Goal: Transaction & Acquisition: Purchase product/service

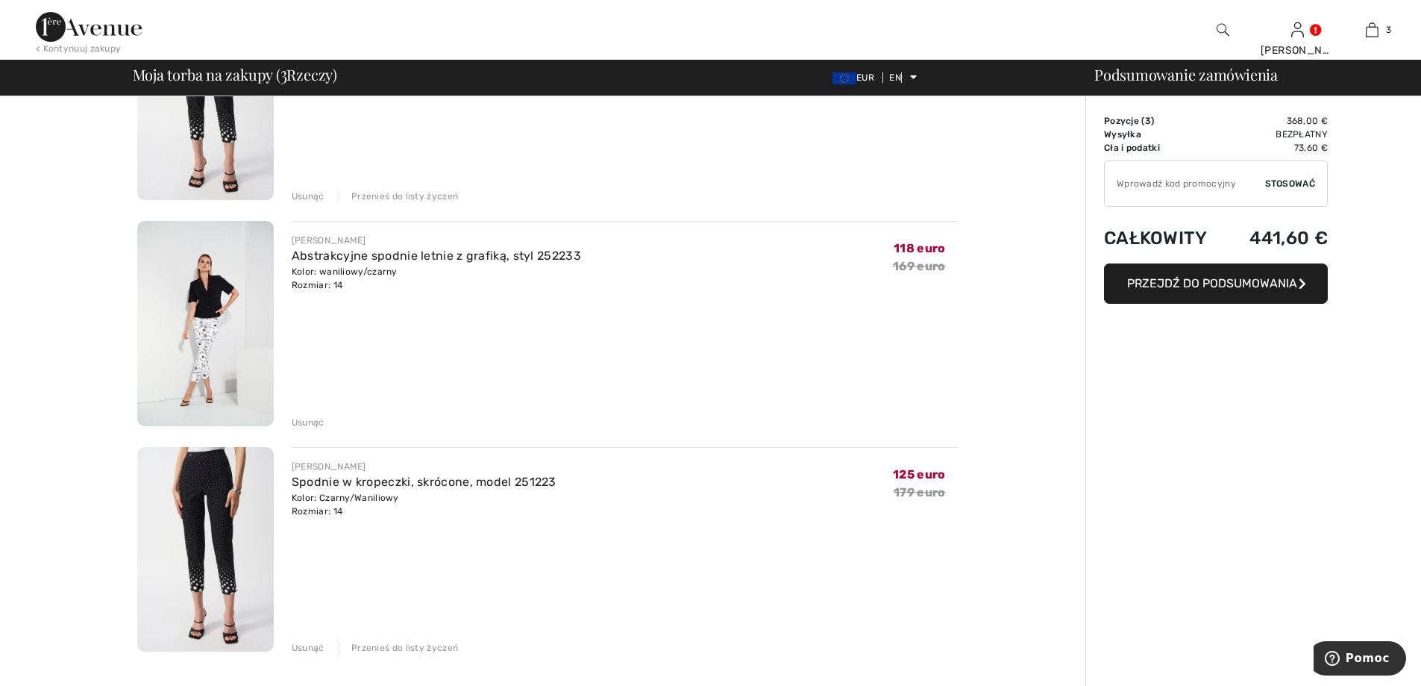
drag, startPoint x: 322, startPoint y: 645, endPoint x: 333, endPoint y: 645, distance: 11.2
click at [322, 645] on font "Usunąć" at bounding box center [308, 647] width 33 height 10
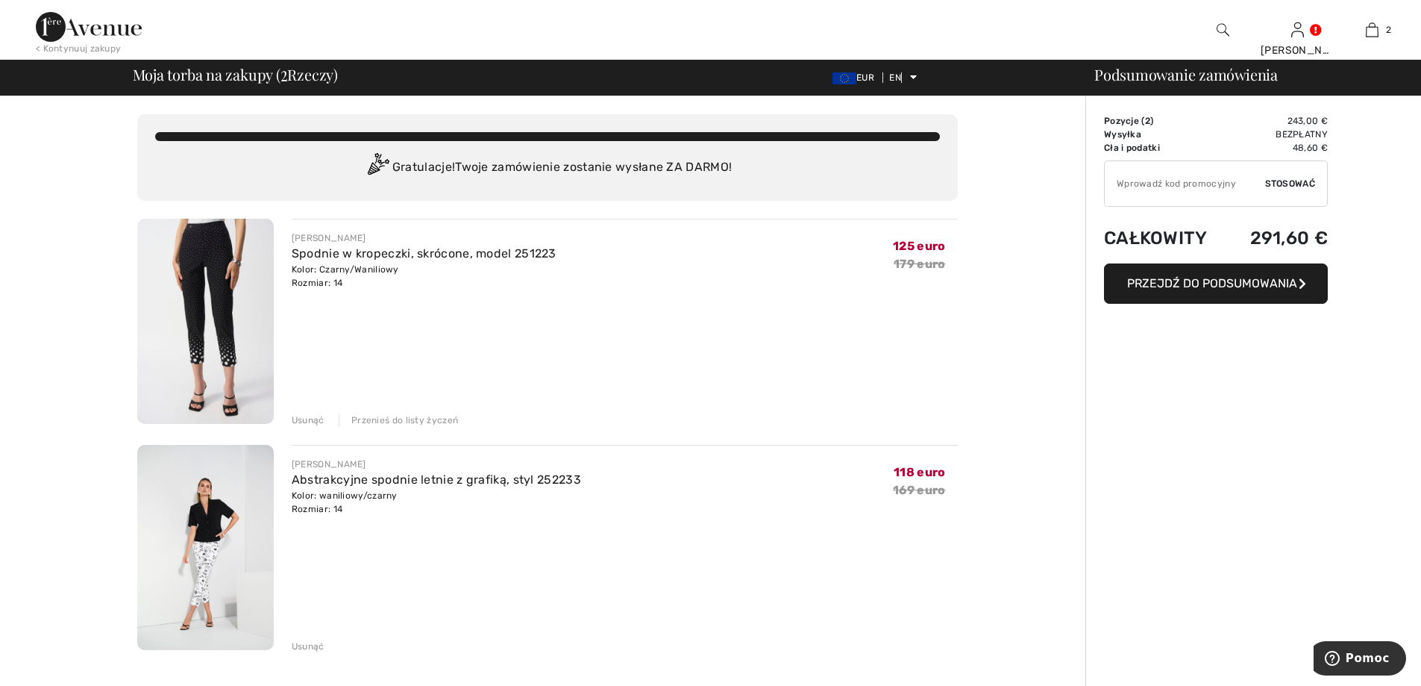
click at [1239, 290] on button "Przejdź do podsumowania" at bounding box center [1216, 283] width 224 height 40
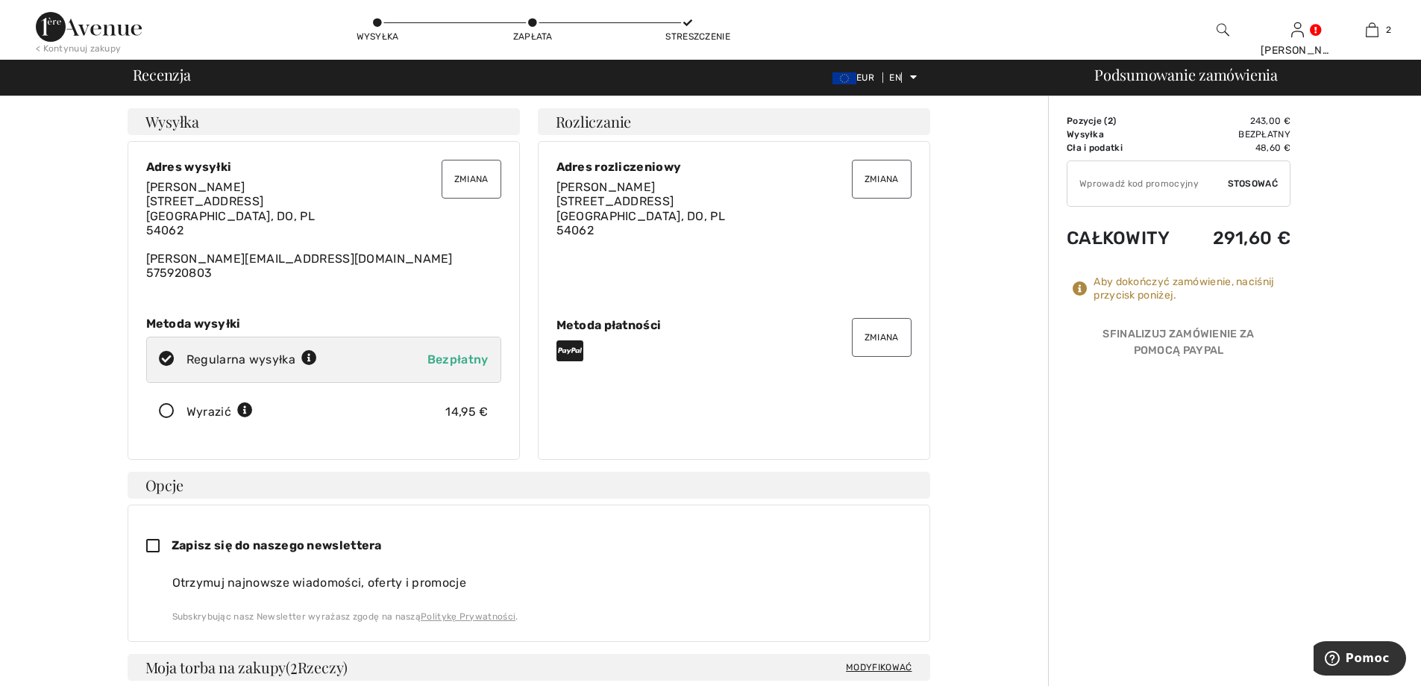
click at [886, 335] on font "Zmiana" at bounding box center [882, 337] width 34 height 10
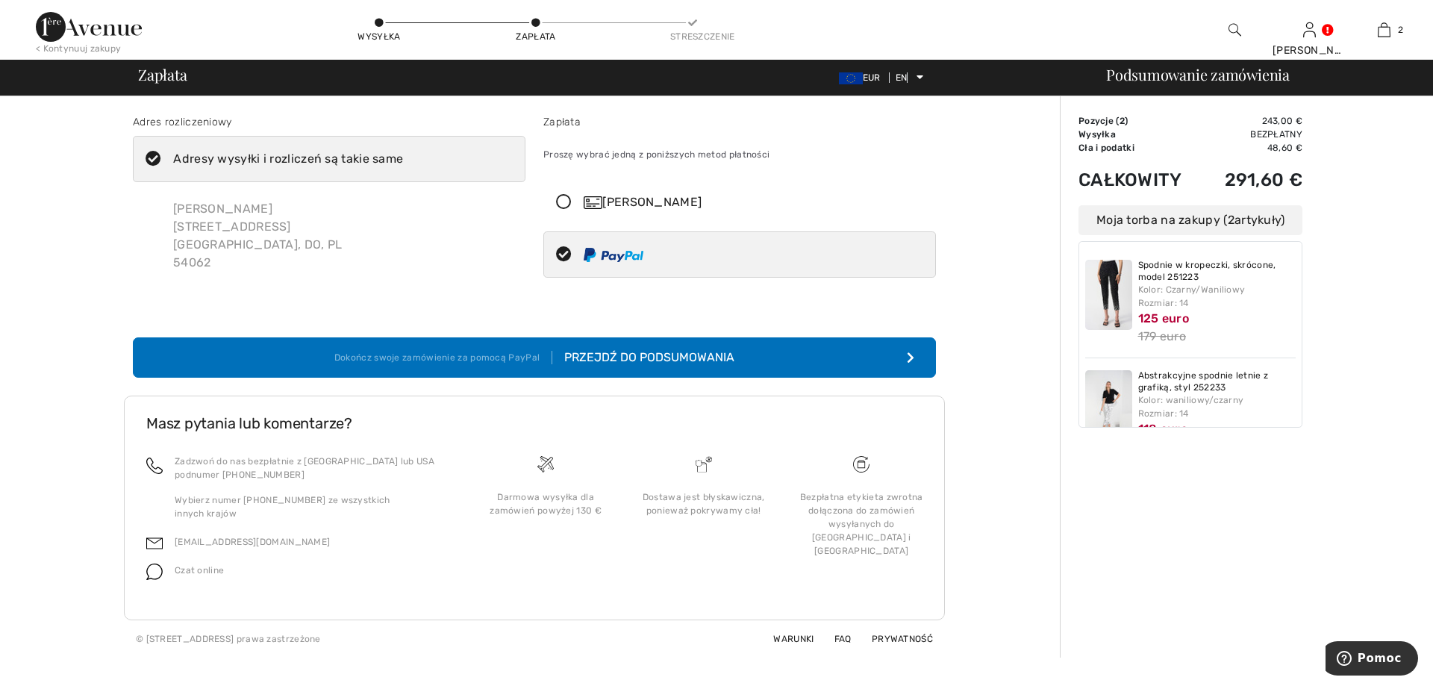
click at [564, 200] on icon at bounding box center [564, 203] width 40 height 16
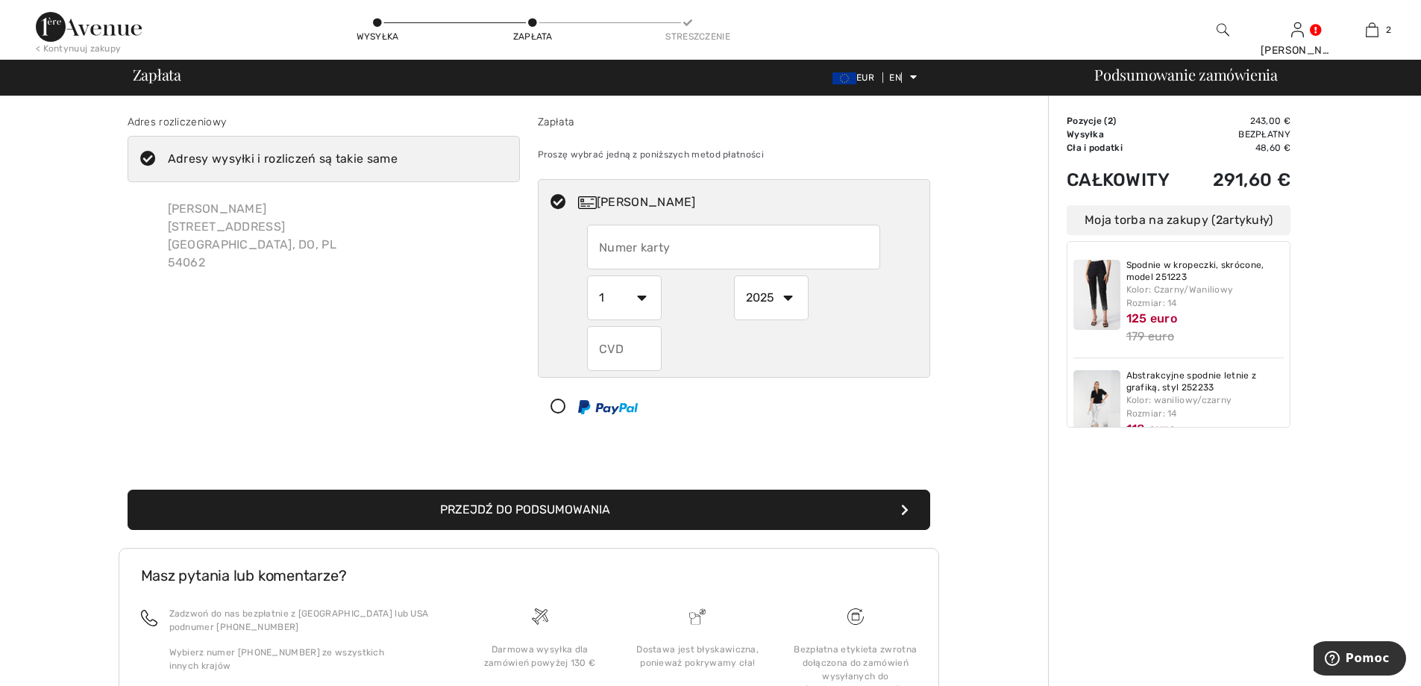
click at [725, 256] on input "text" at bounding box center [733, 247] width 293 height 45
type input "5168421054516054"
click at [847, 403] on div at bounding box center [728, 406] width 379 height 45
select select "1"
select select "2025"
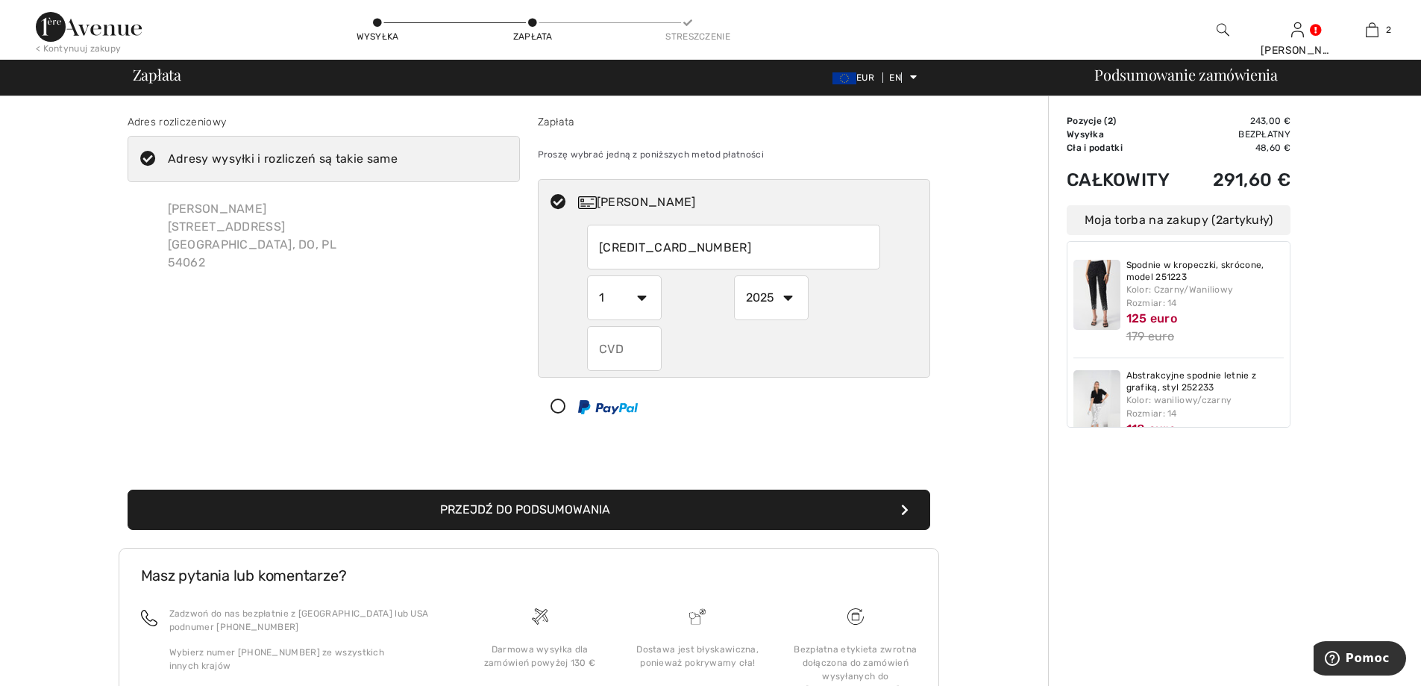
radio input "true"
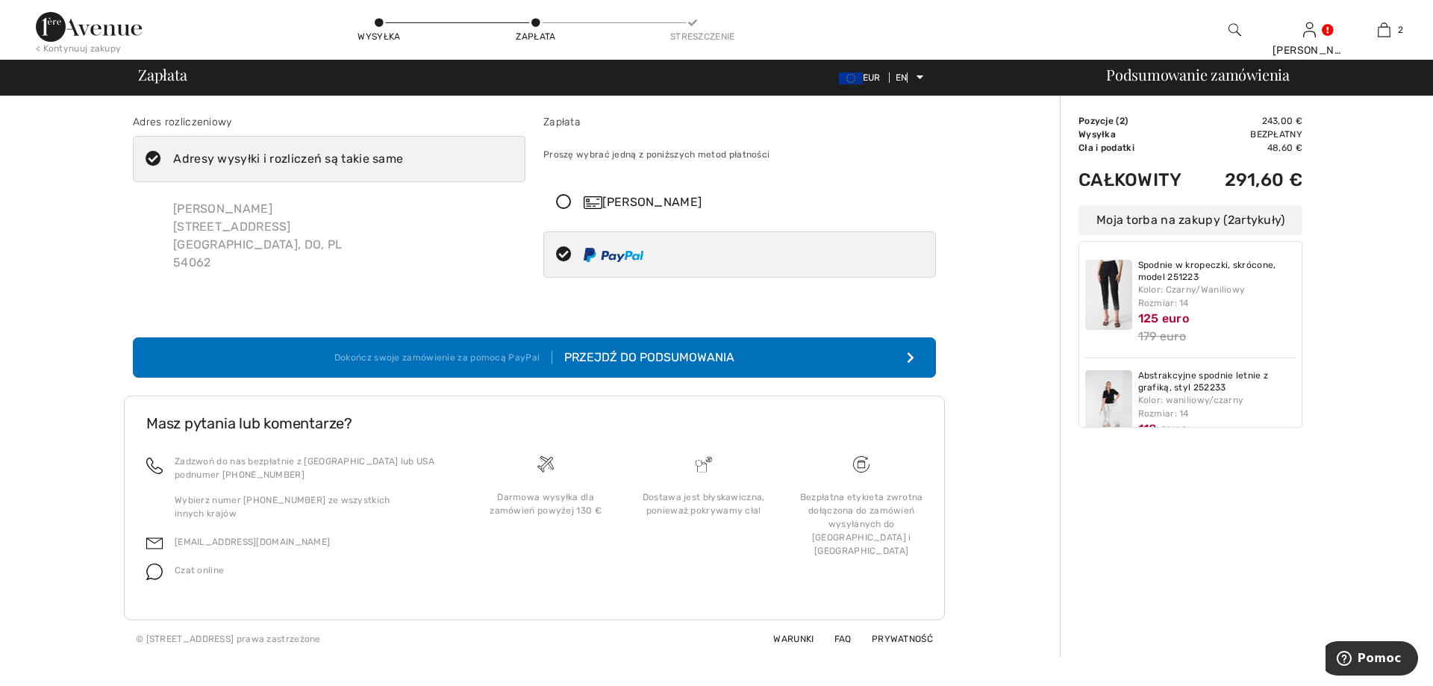
click at [555, 204] on icon at bounding box center [564, 203] width 40 height 16
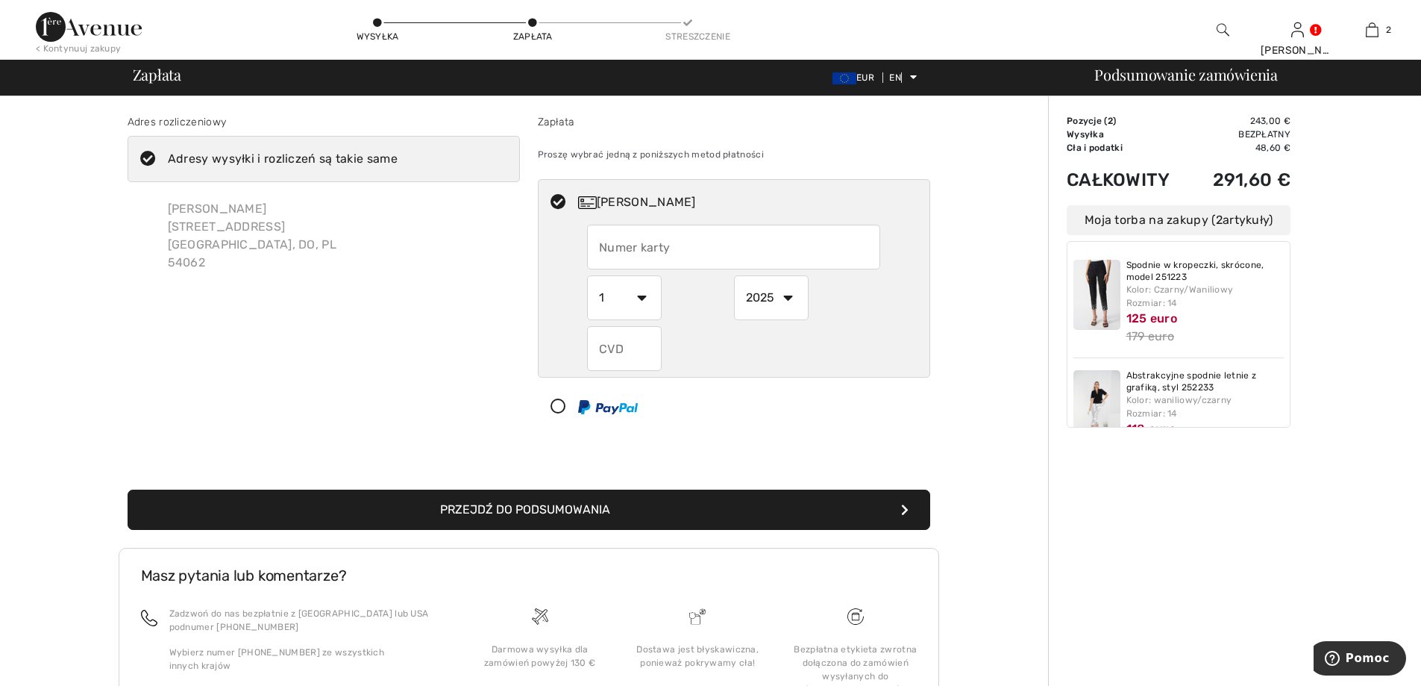
click at [701, 257] on input "text" at bounding box center [733, 247] width 293 height 45
click at [724, 259] on input "5168421054516054" at bounding box center [733, 247] width 293 height 45
click at [743, 247] on input "5168421054516054" at bounding box center [733, 247] width 293 height 45
drag, startPoint x: 743, startPoint y: 247, endPoint x: 577, endPoint y: 245, distance: 166.4
click at [577, 245] on div "5168421054516054 1 2 3 4 5 6 7 8 9 10 11 12 2025 2026 2027 2028 2029 2030 2031 …" at bounding box center [734, 298] width 391 height 146
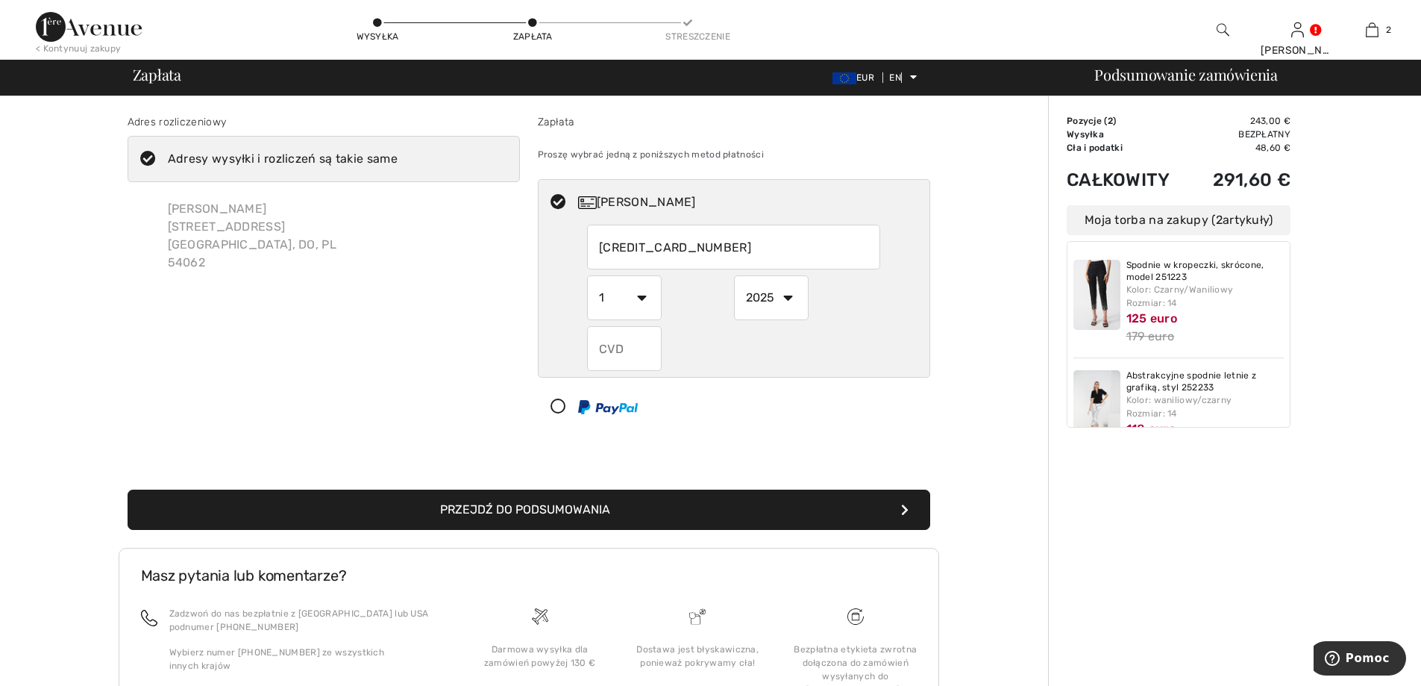
type input "5168421054516054"
click at [128, 489] on button "Przejdź do podsumowania" at bounding box center [529, 509] width 803 height 40
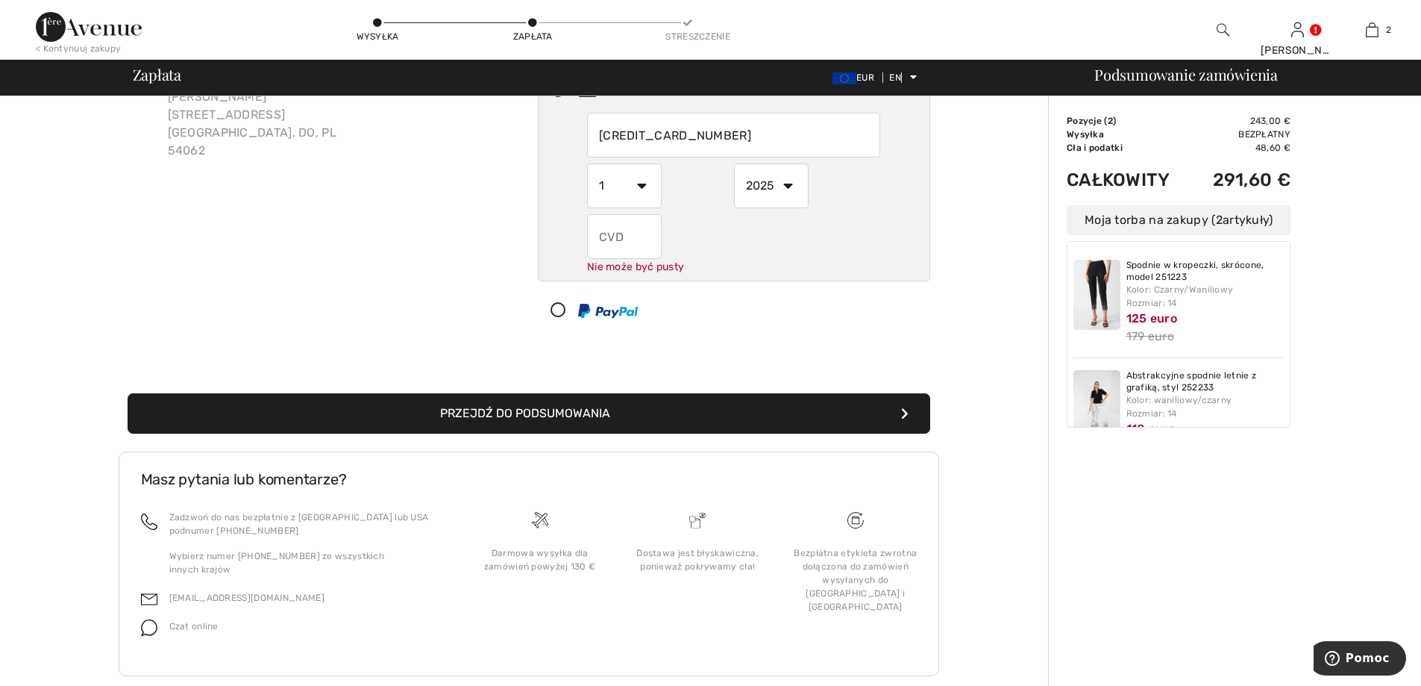
scroll to position [126, 0]
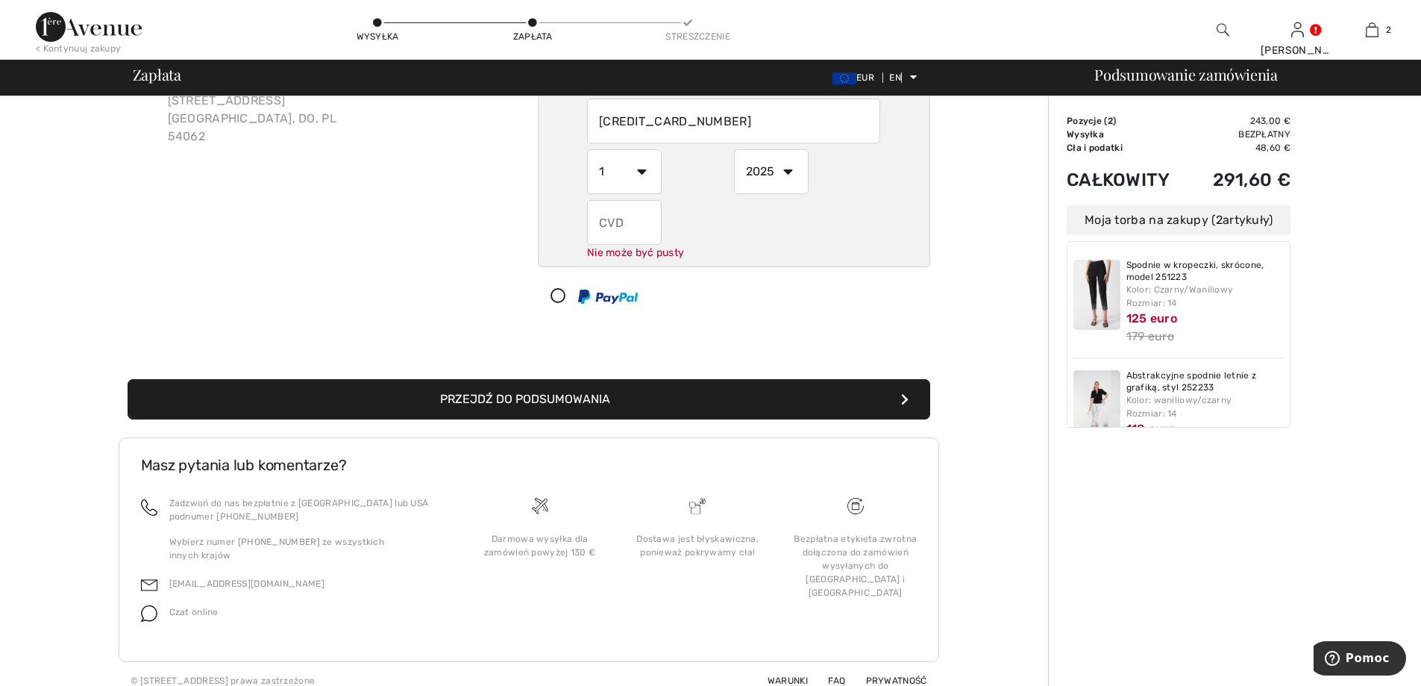
click at [643, 172] on select "1 2 3 4 5 6 7 8 9 10 11 12" at bounding box center [624, 171] width 75 height 45
select select "2"
click at [587, 149] on select "1 2 3 4 5 6 7 8 9 10 11 12" at bounding box center [624, 171] width 75 height 45
click at [788, 175] on select "2025 2026 2027 2028 2029 2030 2031 2032 2033 2034 2035" at bounding box center [771, 171] width 75 height 45
select select "2028"
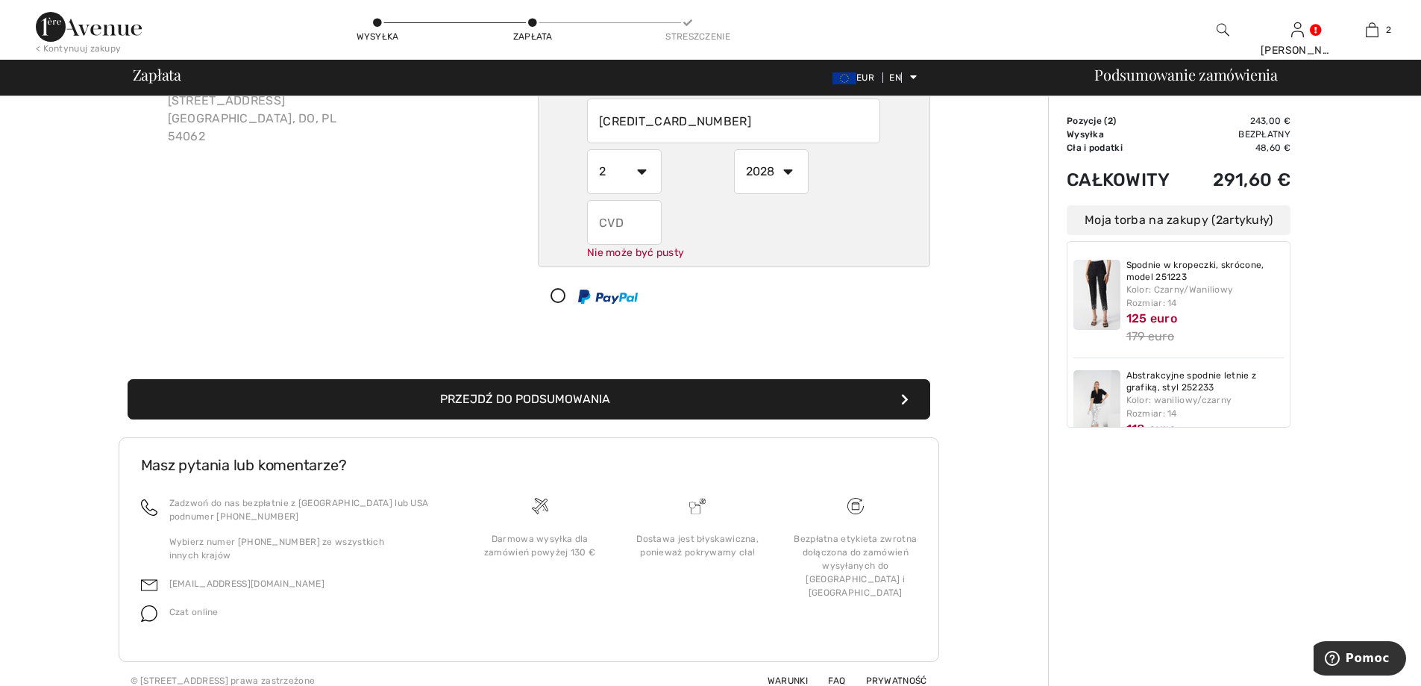
click at [734, 149] on select "2025 2026 2027 2028 2029 2030 2031 2032 2033 2034 2035" at bounding box center [771, 171] width 75 height 45
click at [630, 223] on input "text" at bounding box center [624, 222] width 75 height 45
type input "533"
click at [775, 313] on div at bounding box center [728, 296] width 379 height 45
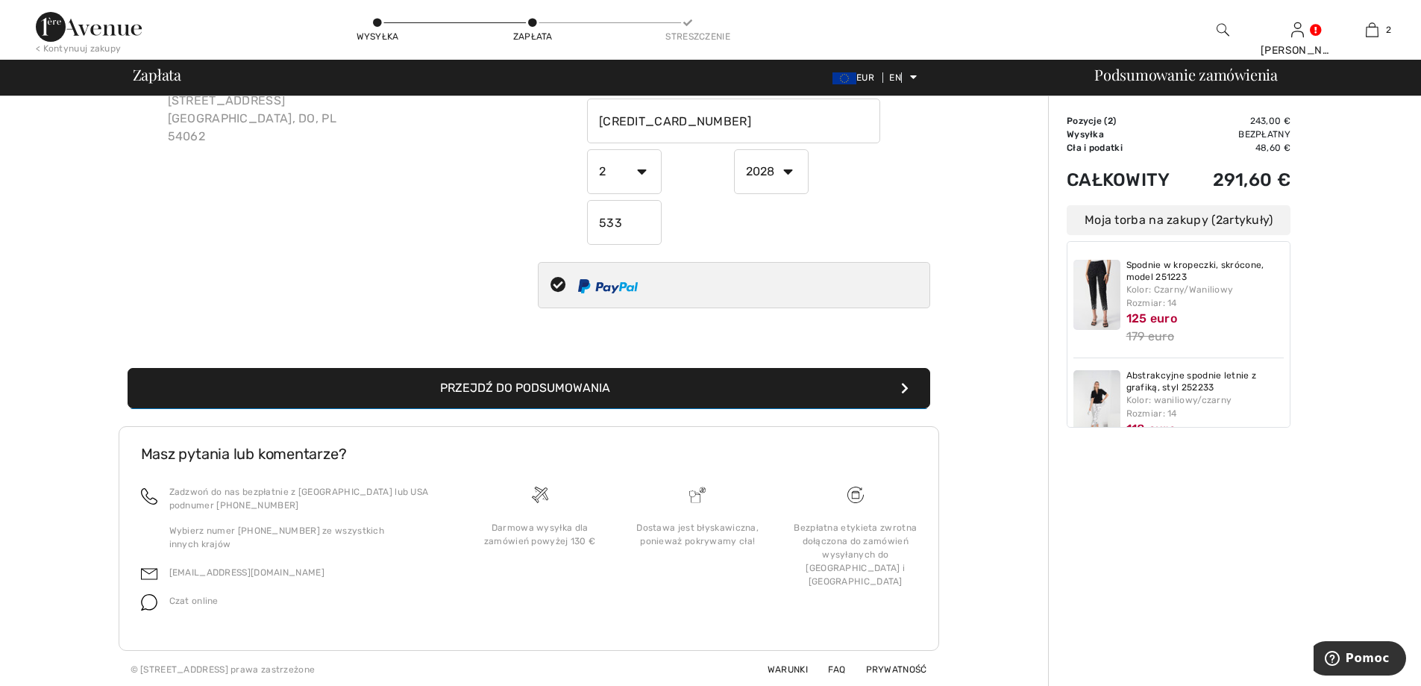
select select "1"
select select "2025"
radio input "true"
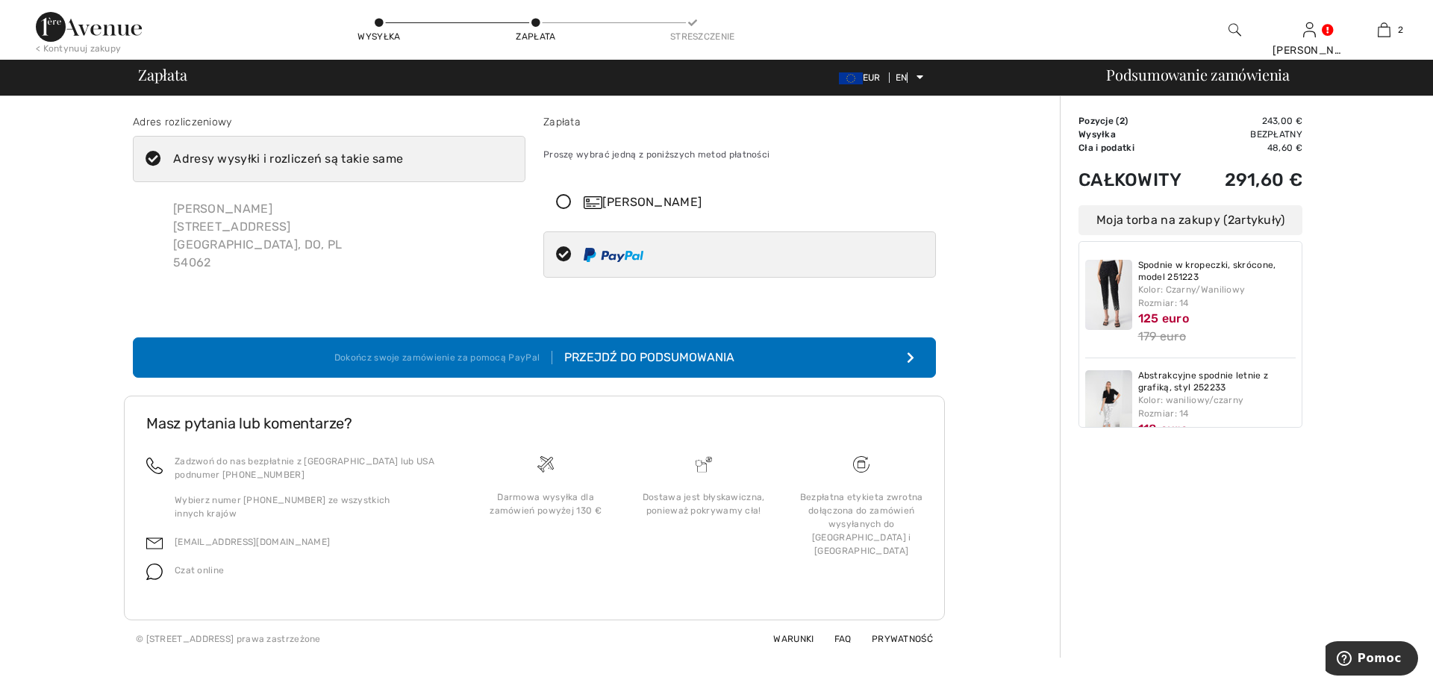
click at [578, 195] on icon at bounding box center [564, 203] width 40 height 16
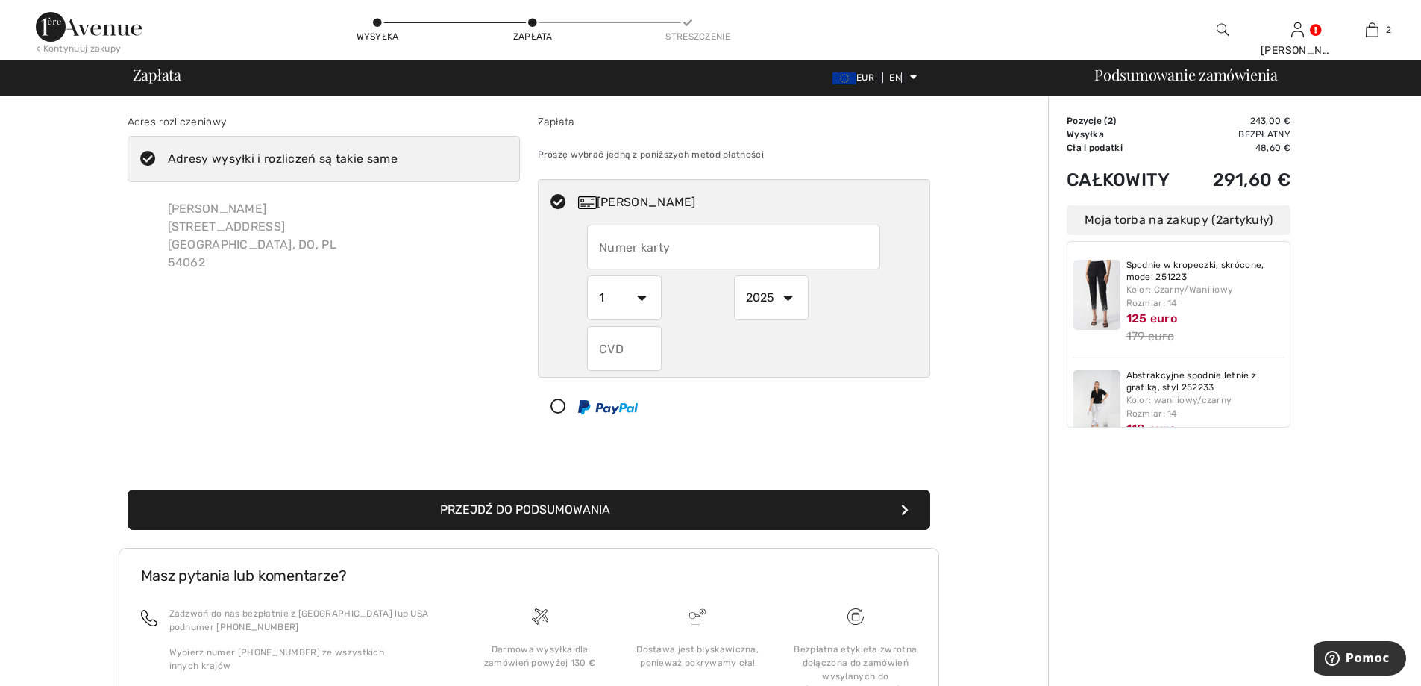
click at [704, 249] on input "text" at bounding box center [733, 247] width 293 height 45
click at [681, 248] on input "text" at bounding box center [733, 247] width 293 height 45
type input "5168421054516054"
click at [128, 489] on button "Przejdź do podsumowania" at bounding box center [529, 509] width 803 height 40
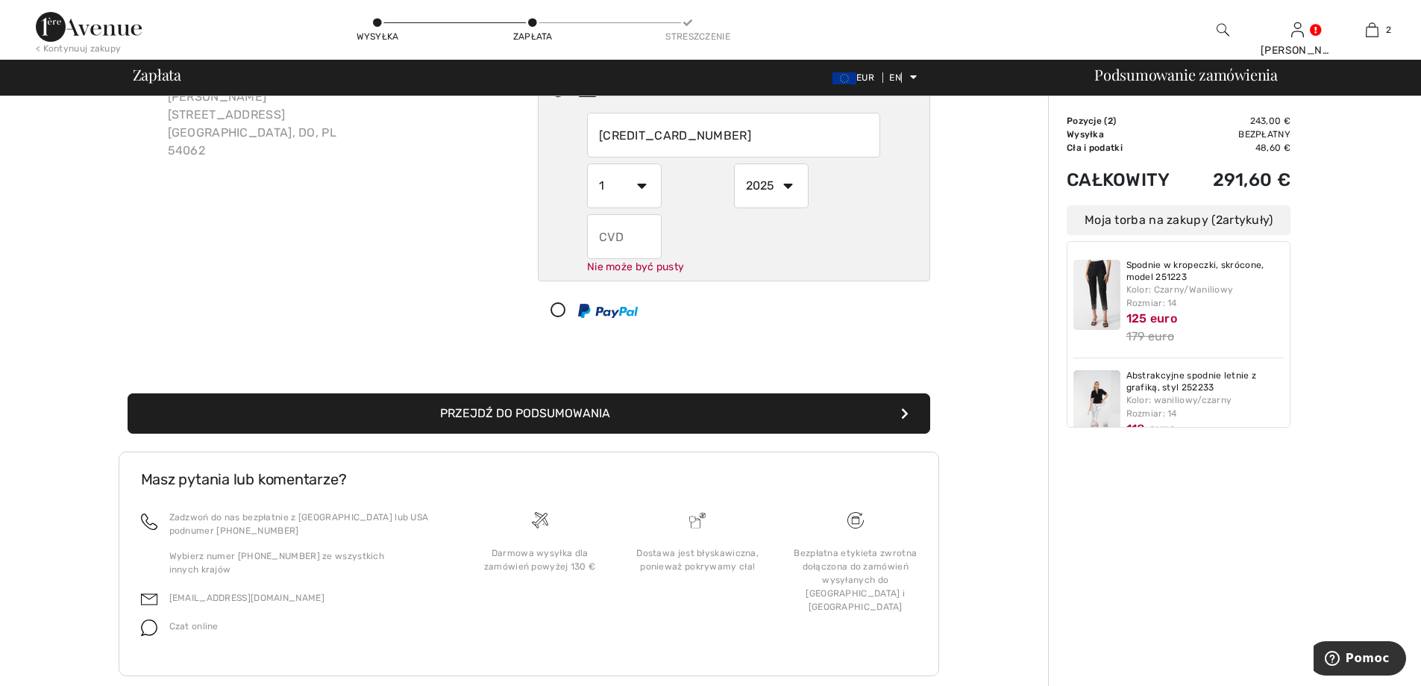
scroll to position [126, 0]
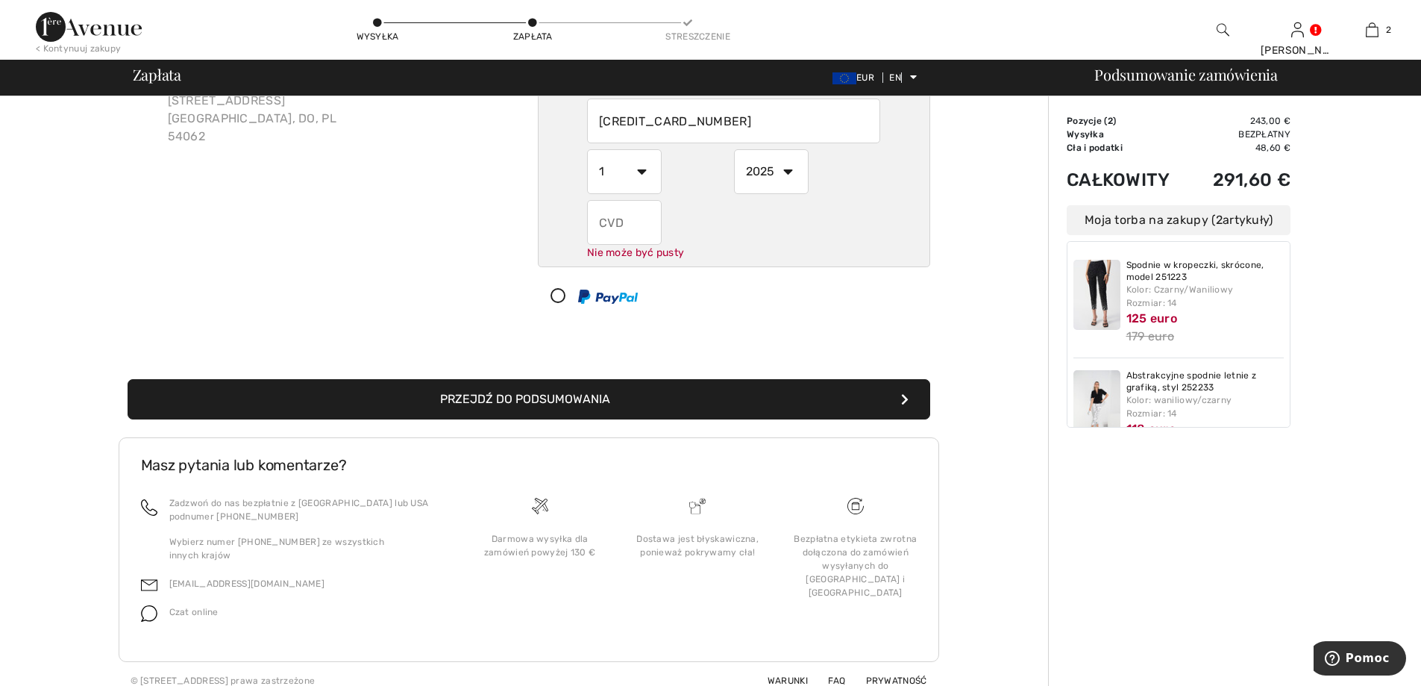
click at [635, 172] on select "1 2 3 4 5 6 7 8 9 10 11 12" at bounding box center [624, 171] width 75 height 45
select select "2"
click at [587, 149] on select "1 2 3 4 5 6 7 8 9 10 11 12" at bounding box center [624, 171] width 75 height 45
click at [768, 176] on select "2025 2026 2027 2028 2029 2030 2031 2032 2033 2034 2035" at bounding box center [771, 171] width 75 height 45
select select "2028"
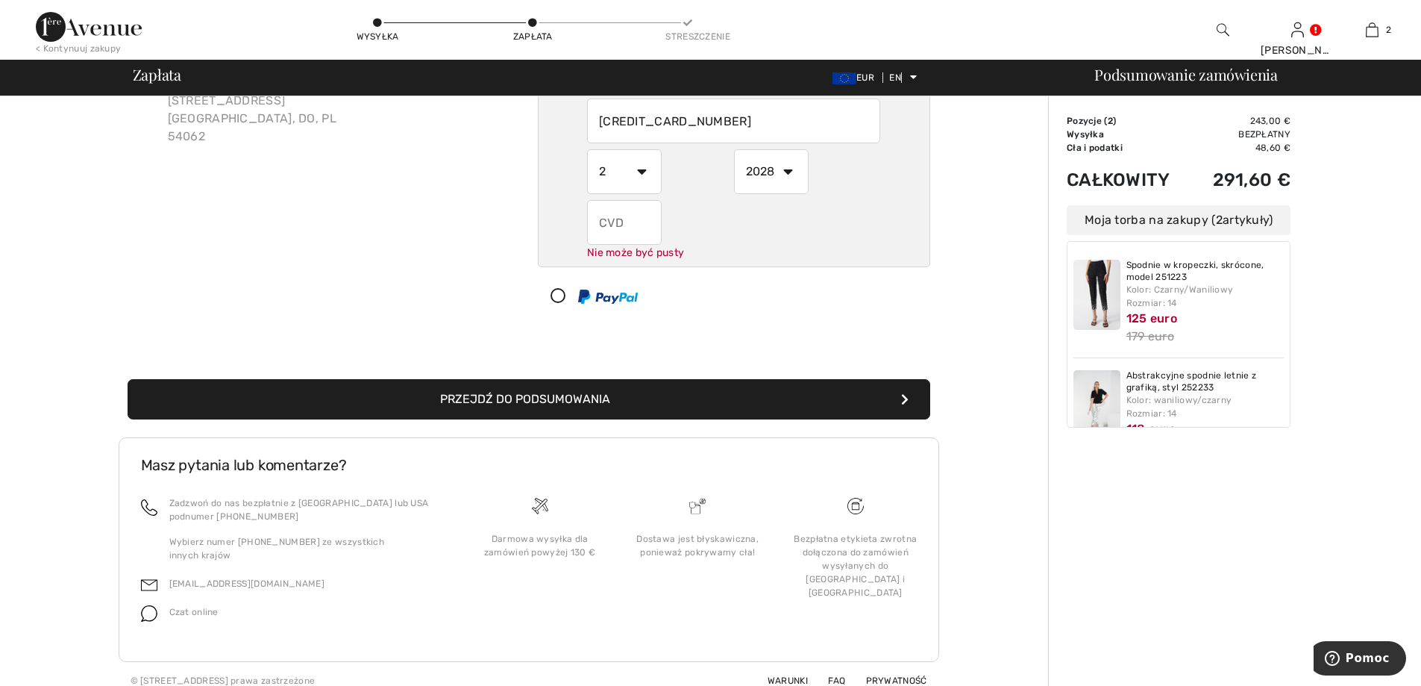
click at [734, 149] on select "2025 2026 2027 2028 2029 2030 2031 2032 2033 2034 2035" at bounding box center [771, 171] width 75 height 45
click at [631, 222] on input "text" at bounding box center [624, 222] width 75 height 45
type input "533"
click at [981, 194] on div "Adres rozliczeniowy Adresy wysyłki i rozliczeń są takie same Teresa Urbanowicz …" at bounding box center [528, 334] width 1039 height 729
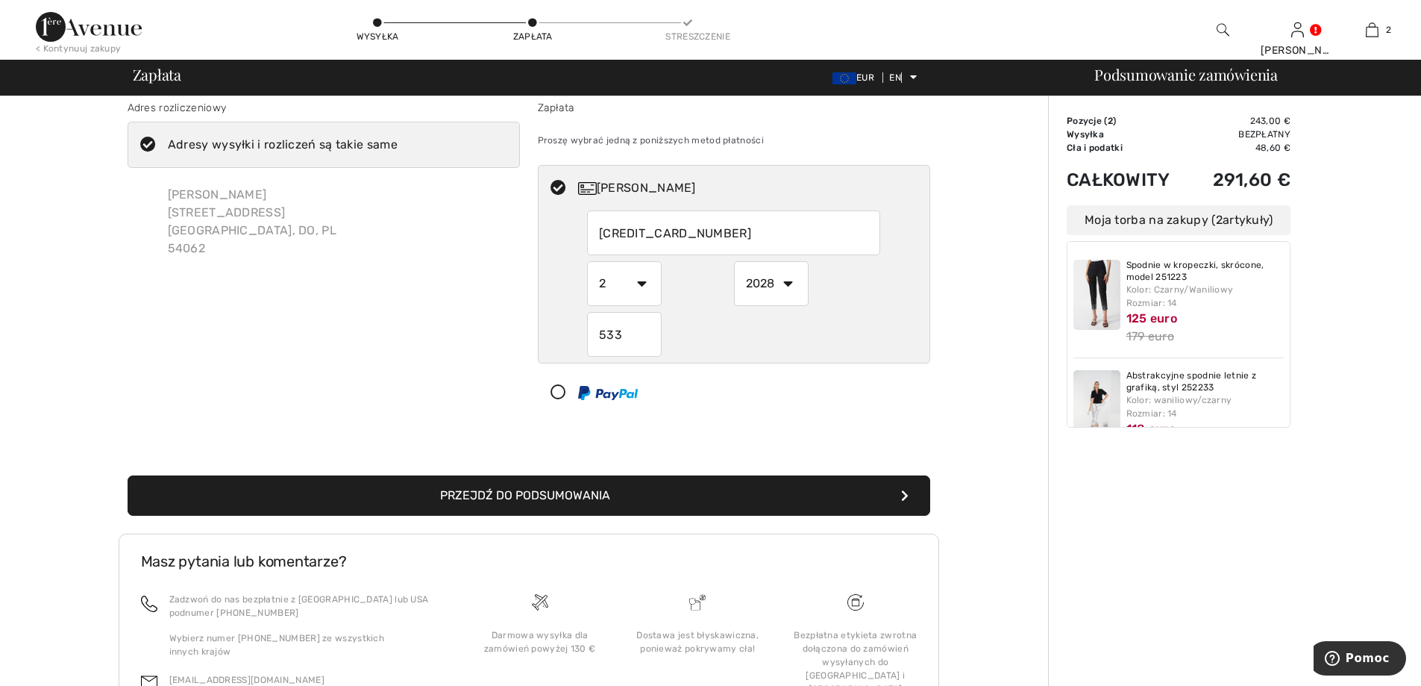
scroll to position [0, 0]
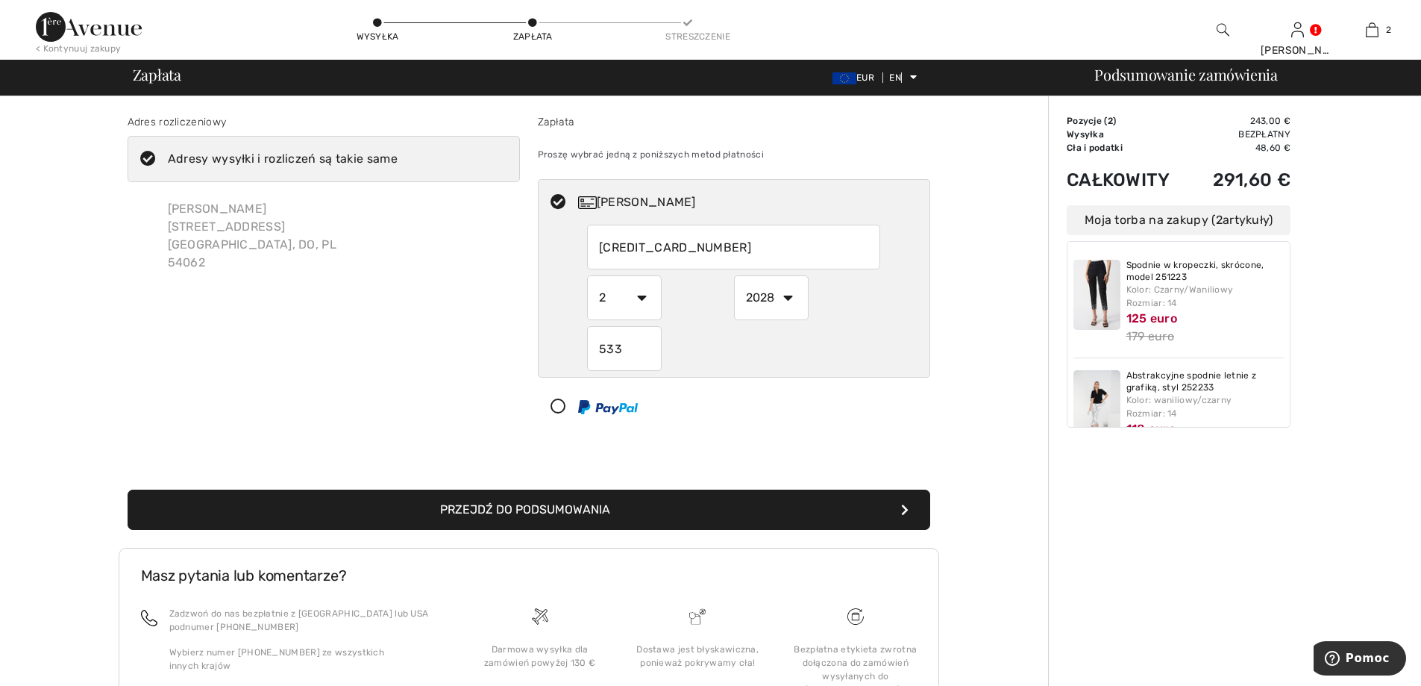
click at [539, 510] on font "Przejdź do podsumowania" at bounding box center [525, 509] width 170 height 14
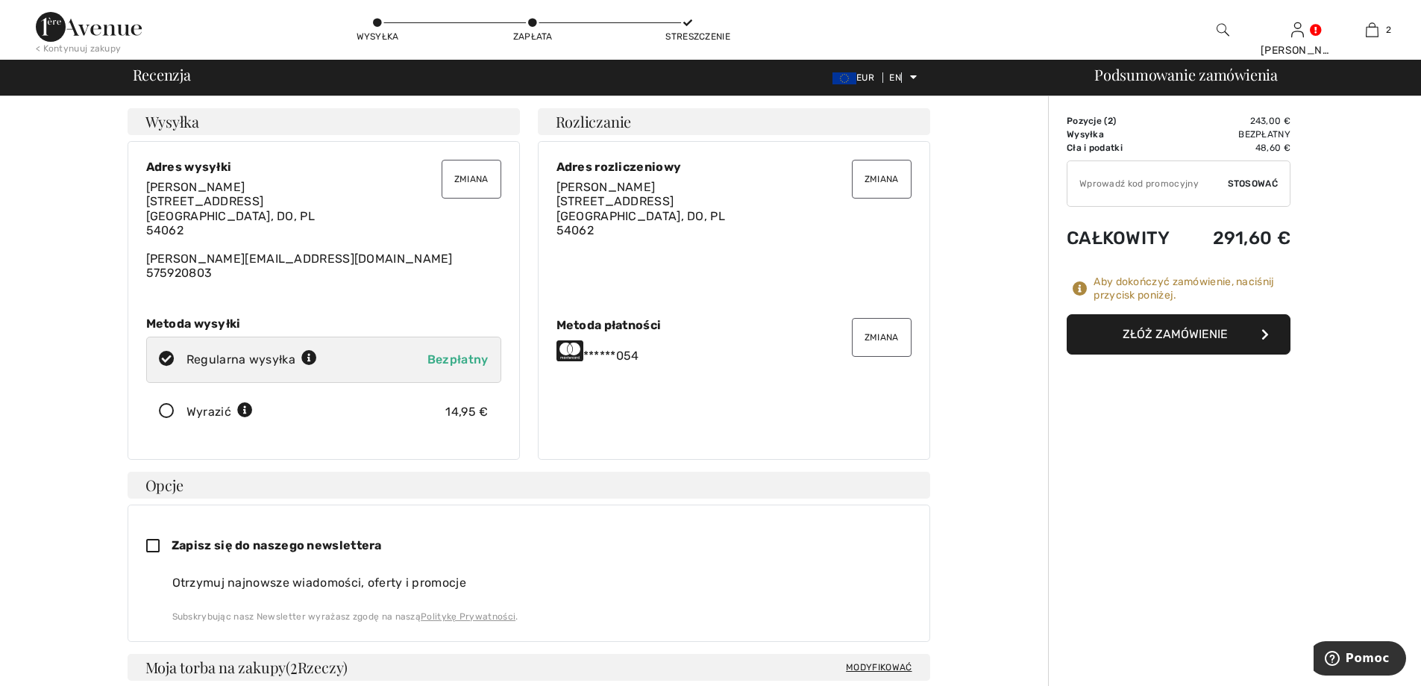
click at [1187, 329] on font "Złóż zamówienie" at bounding box center [1175, 334] width 105 height 14
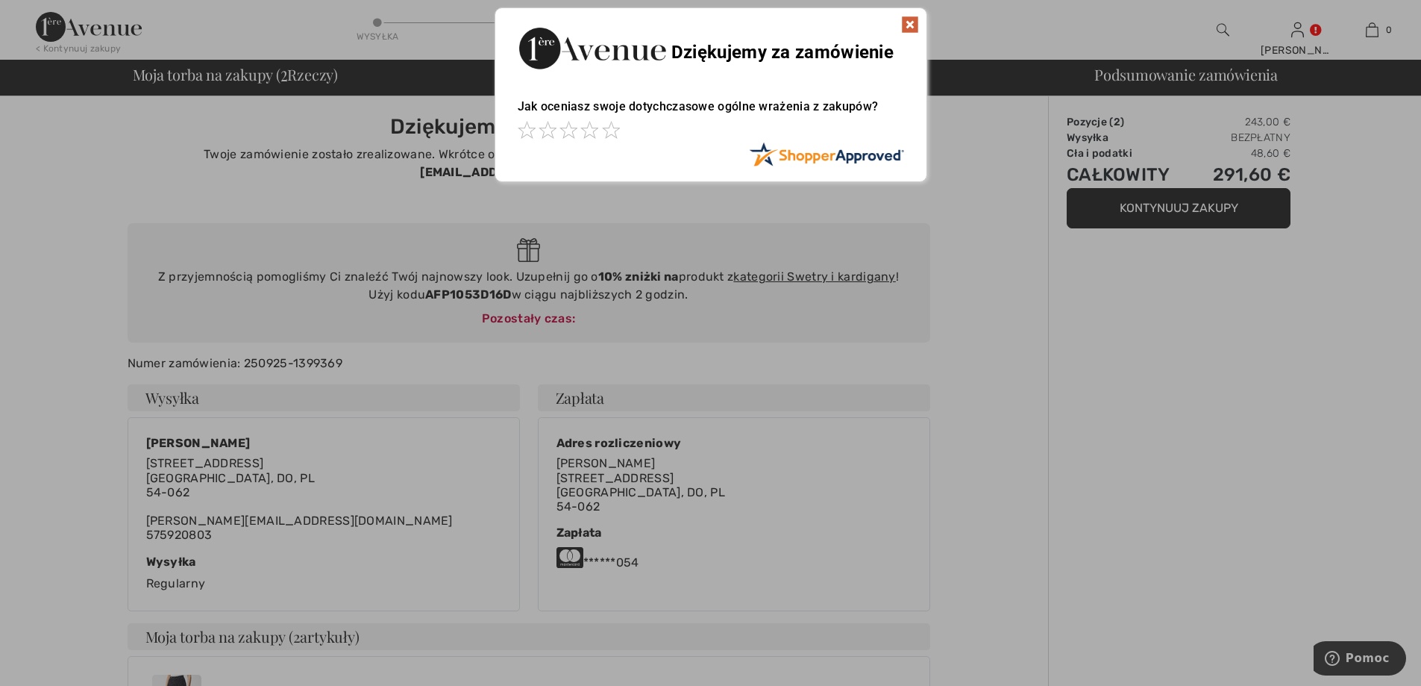
click at [911, 25] on img at bounding box center [910, 25] width 18 height 18
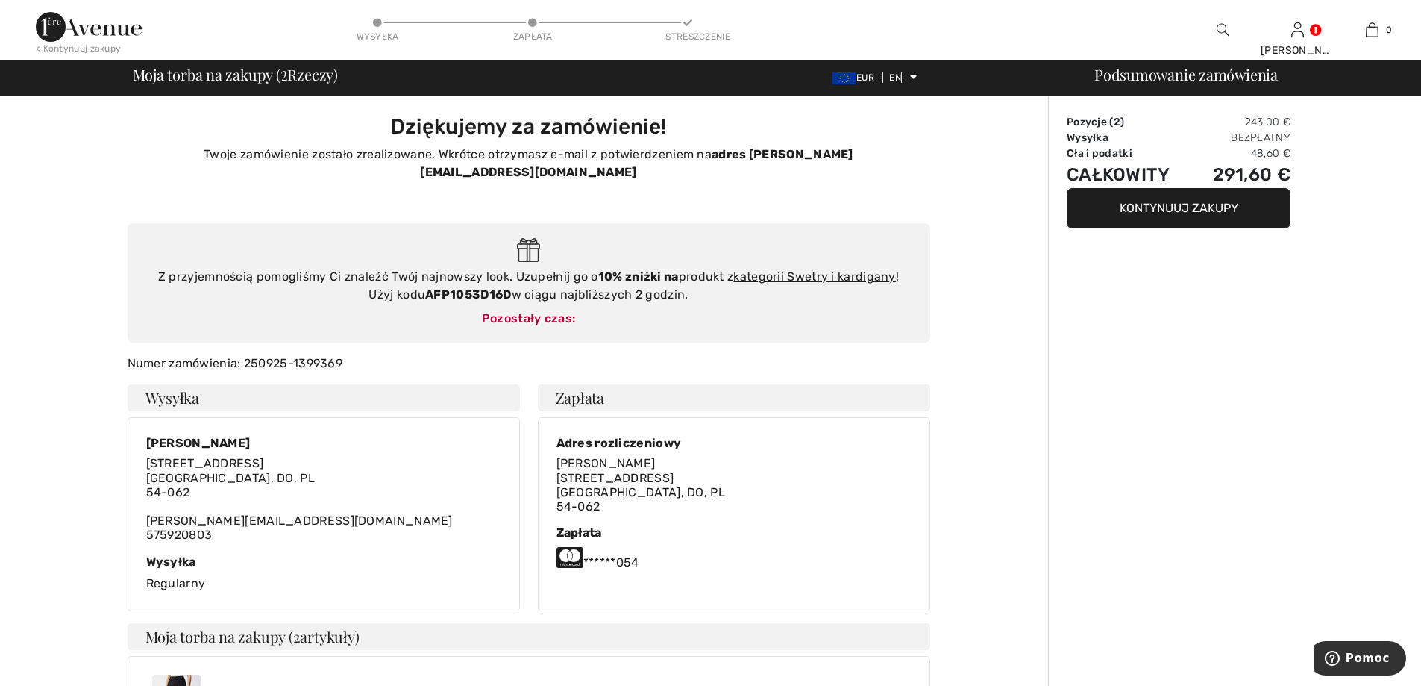
click at [1198, 203] on font "Kontynuuj zakupy" at bounding box center [1179, 208] width 119 height 14
